Goal: Find specific page/section: Find specific page/section

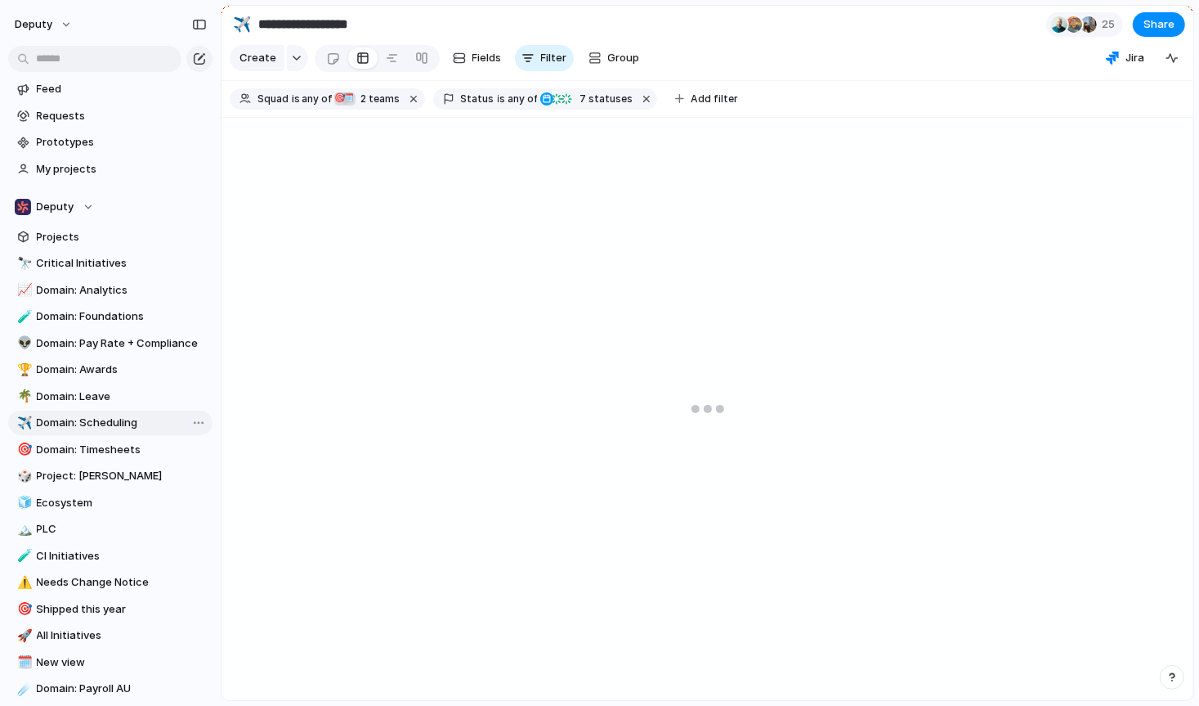
click at [130, 423] on span "Domain: Scheduling" at bounding box center [122, 422] width 170 height 16
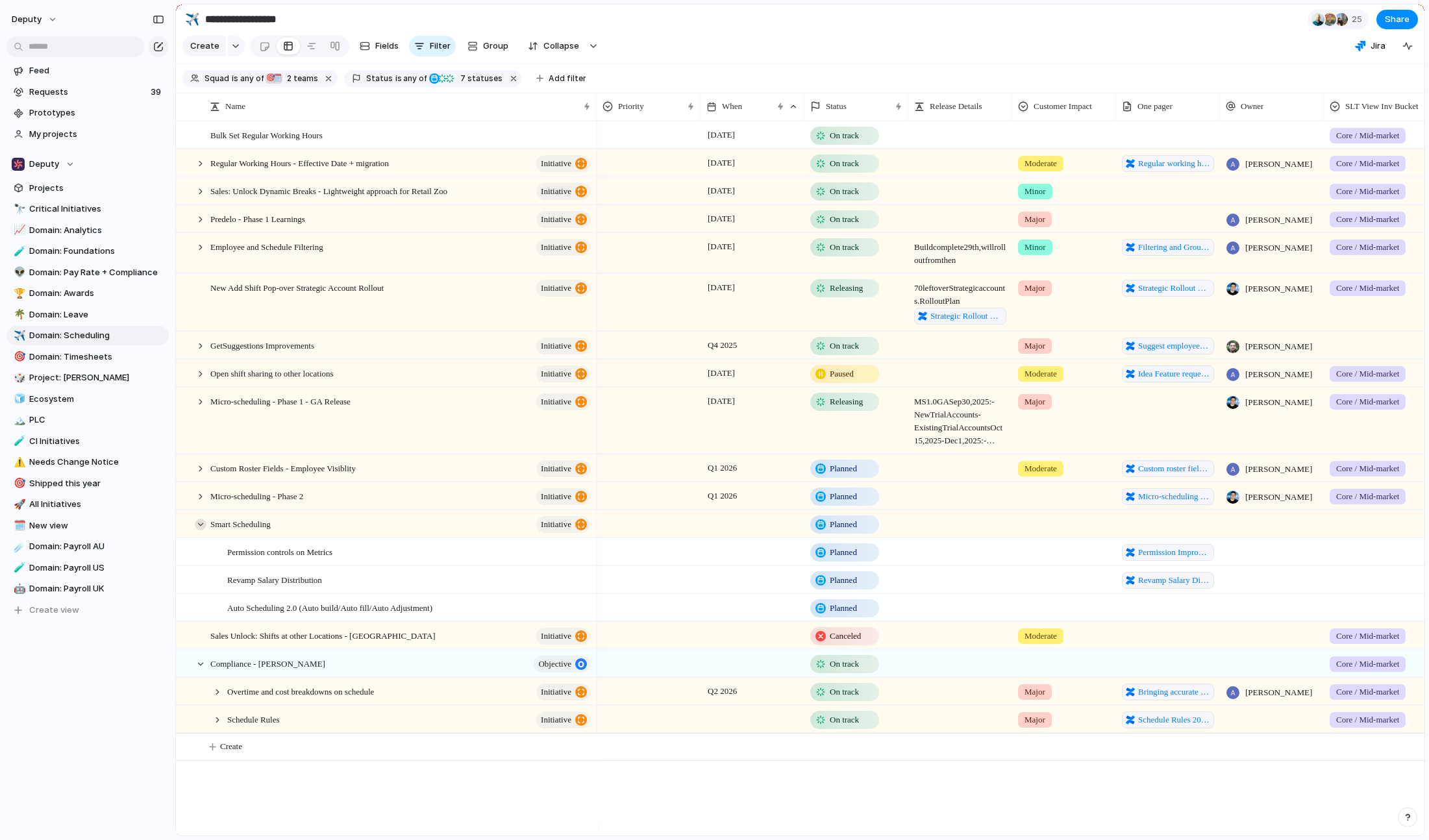
click at [205, 530] on div at bounding box center [200, 524] width 12 height 12
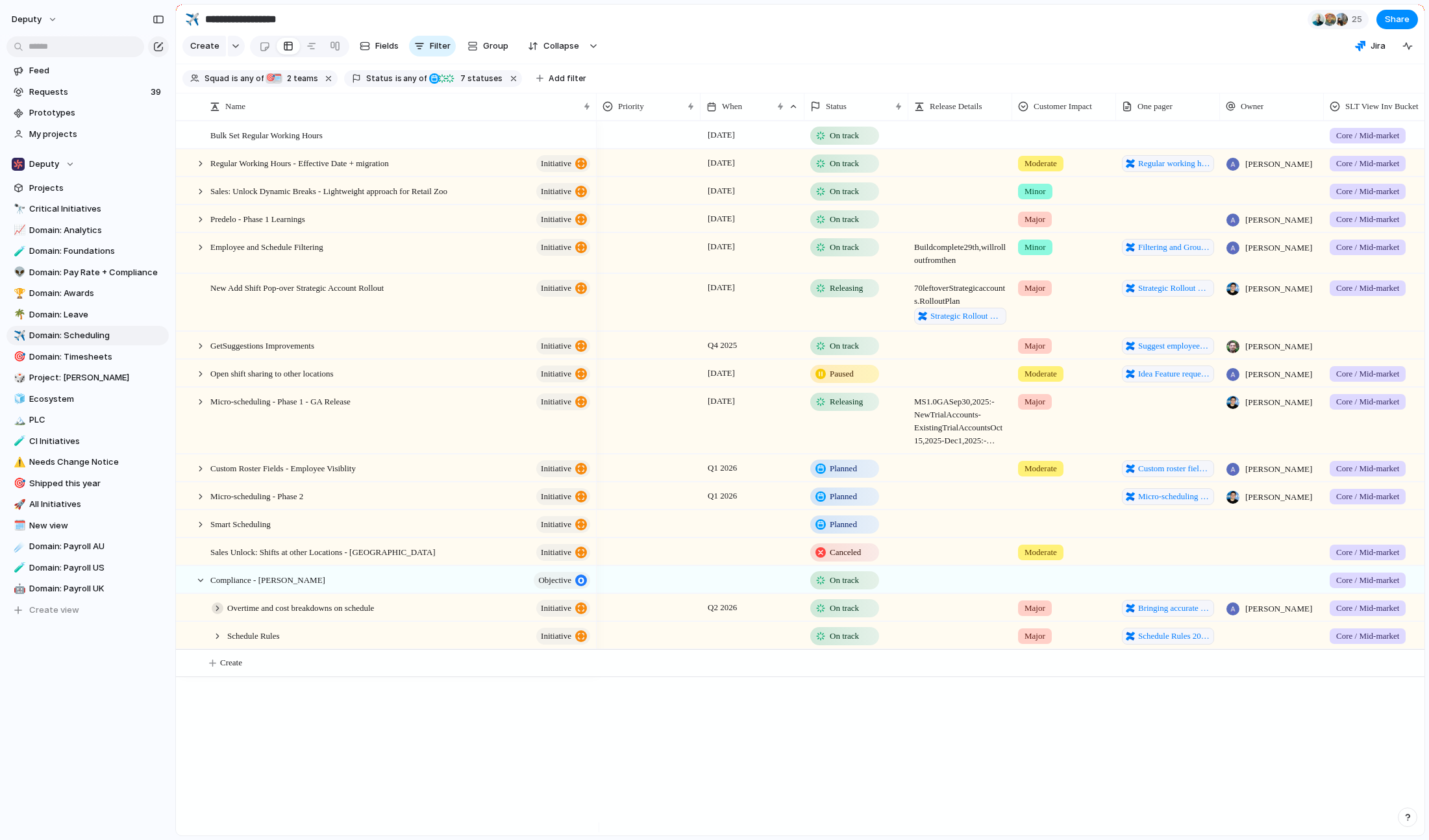
click at [218, 560] on div at bounding box center [218, 608] width 12 height 12
